Goal: Ask a question

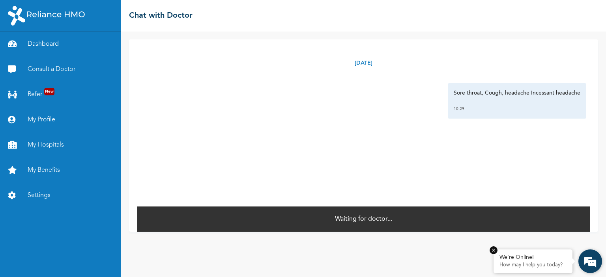
click at [532, 263] on p "How may I help you today?" at bounding box center [533, 265] width 67 height 6
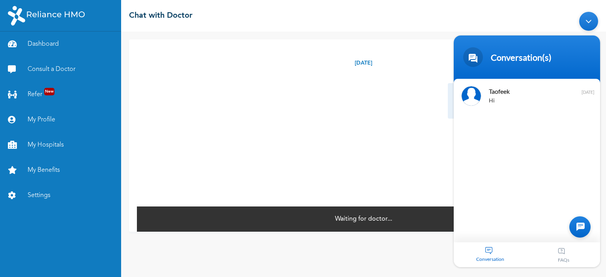
click at [493, 230] on div "Taofeek Hi [DATE]" at bounding box center [527, 161] width 146 height 164
click at [507, 225] on div "Taofeek Hi [DATE]" at bounding box center [527, 161] width 146 height 164
click at [577, 223] on div at bounding box center [580, 227] width 21 height 21
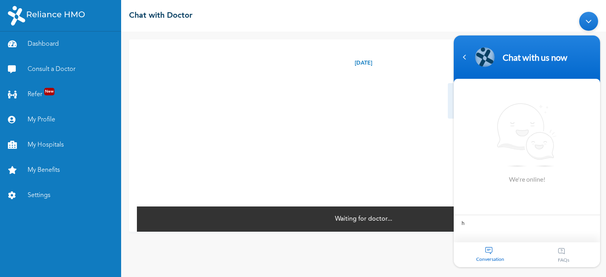
type textarea "hi"
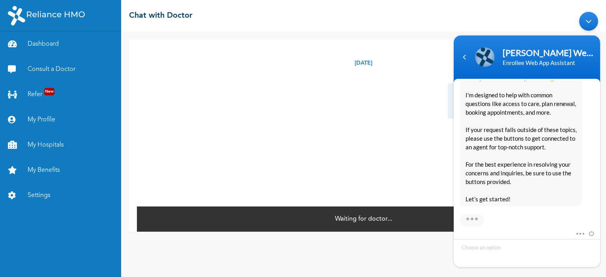
scroll to position [183, 0]
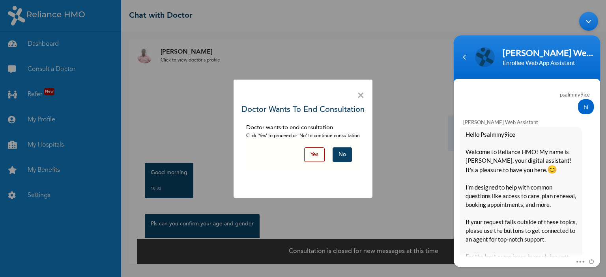
scroll to position [174, 0]
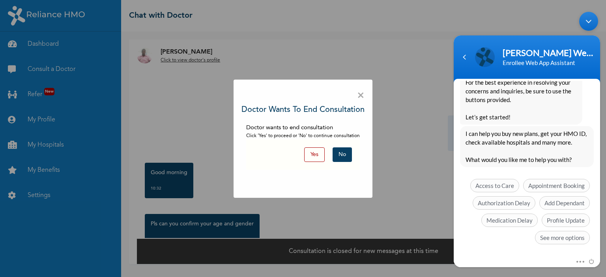
click at [344, 153] on button "No" at bounding box center [342, 155] width 19 height 15
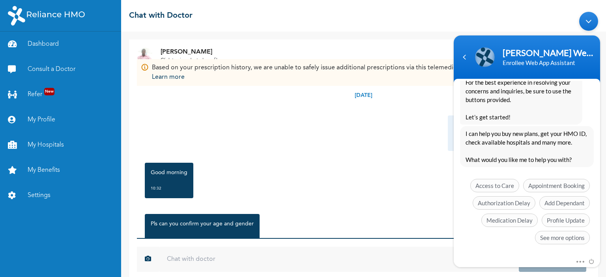
scroll to position [10, 0]
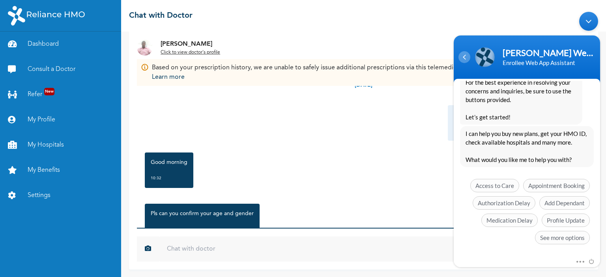
click at [466, 59] on div "Navigation go back" at bounding box center [465, 57] width 12 height 12
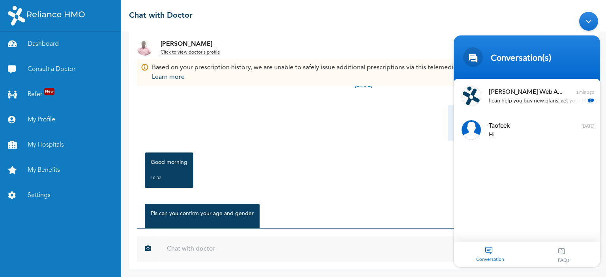
click at [304, 172] on div "Good morning 10:32" at bounding box center [364, 170] width 446 height 43
click at [185, 249] on input "text" at bounding box center [339, 249] width 360 height 25
type input "I am 40years and a male"
click at [519, 237] on button "Send" at bounding box center [552, 249] width 67 height 25
click at [592, 22] on div "Minimize live chat window" at bounding box center [588, 21] width 19 height 19
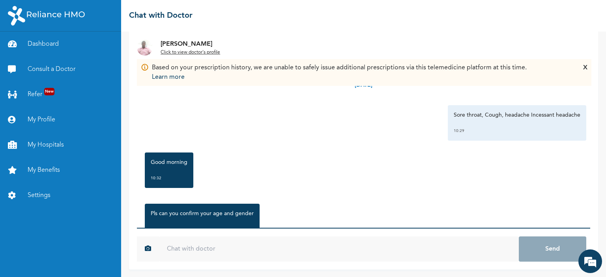
scroll to position [77, 0]
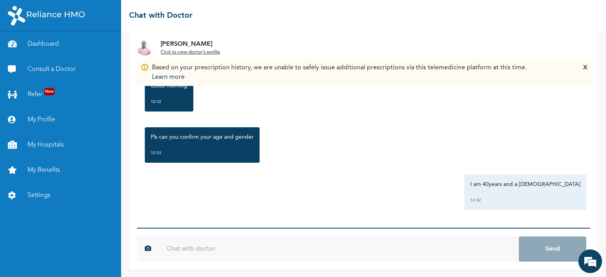
click at [585, 66] on div "X" at bounding box center [585, 72] width 4 height 19
